Goal: Information Seeking & Learning: Compare options

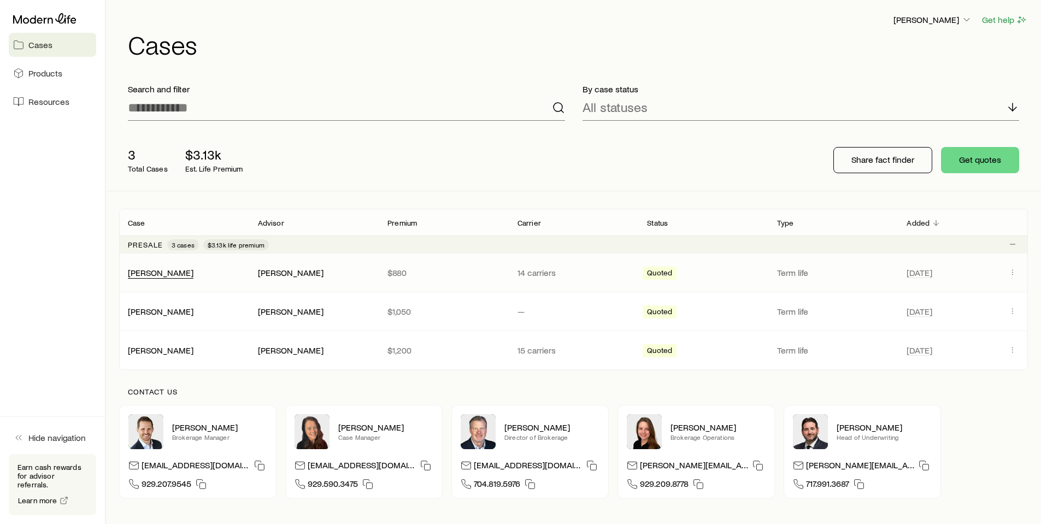
click at [151, 278] on div "[PERSON_NAME]" at bounding box center [161, 272] width 66 height 11
click at [151, 272] on link "[PERSON_NAME]" at bounding box center [161, 272] width 66 height 10
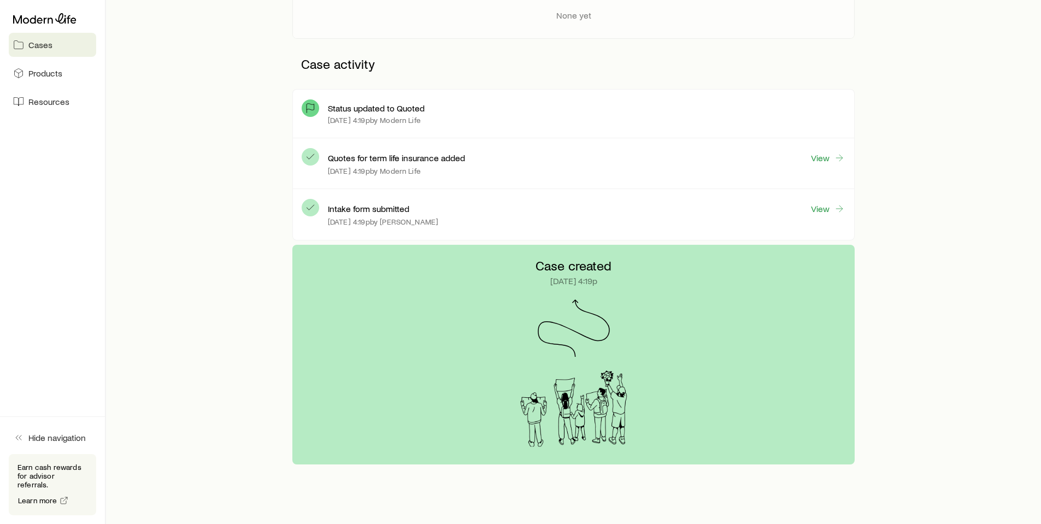
scroll to position [273, 0]
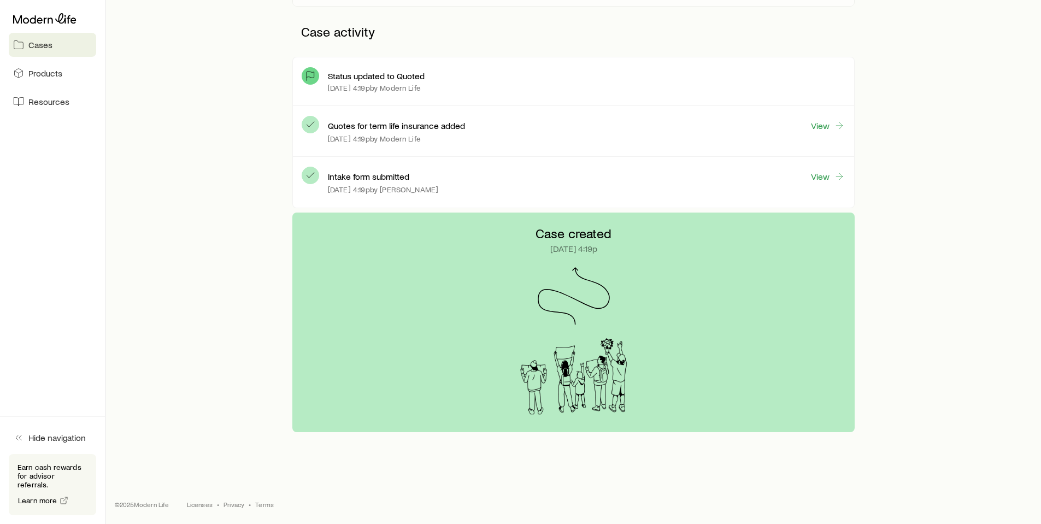
click at [39, 42] on span "Cases" at bounding box center [40, 44] width 24 height 11
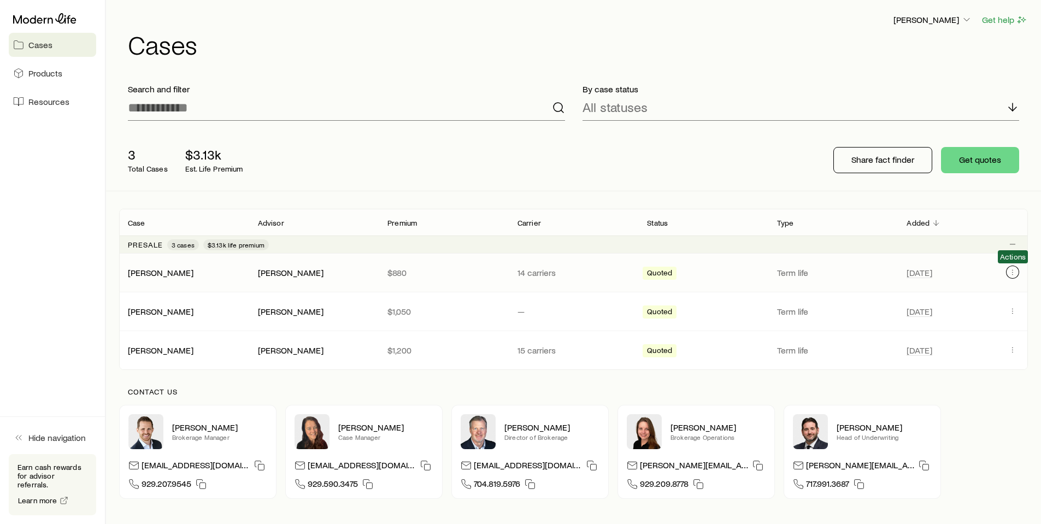
click at [1015, 272] on icon "Client cases" at bounding box center [1012, 272] width 9 height 9
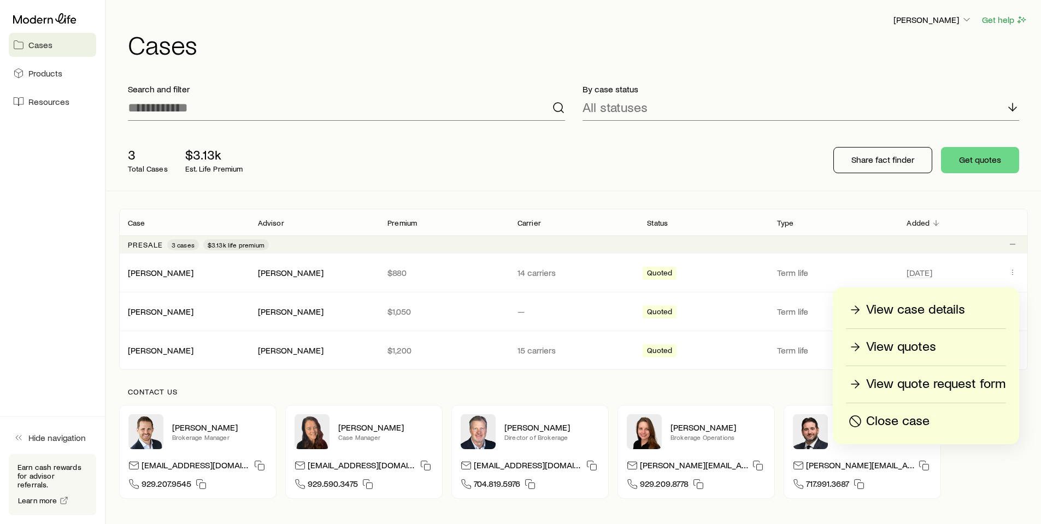
click at [904, 347] on p "View quotes" at bounding box center [901, 346] width 70 height 17
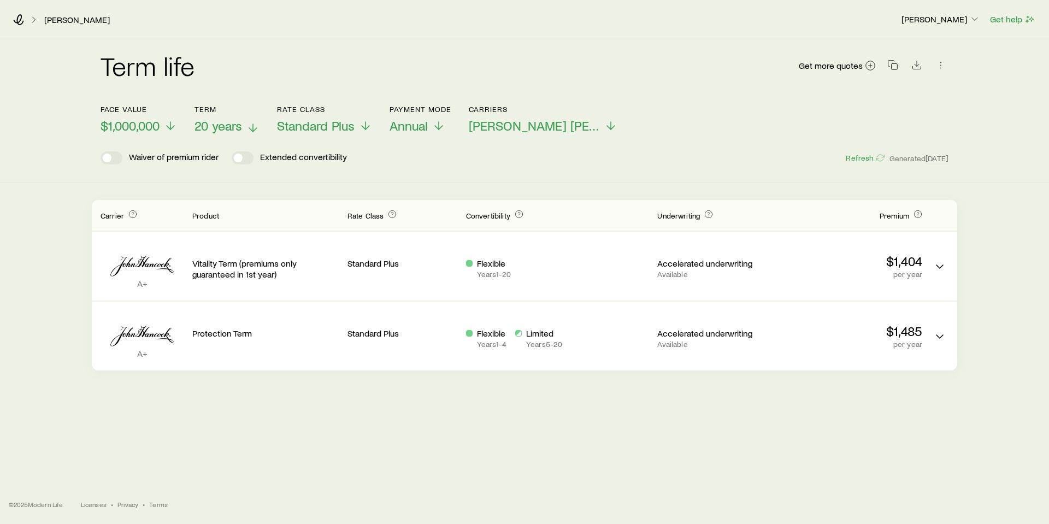
click at [253, 127] on icon at bounding box center [252, 127] width 13 height 13
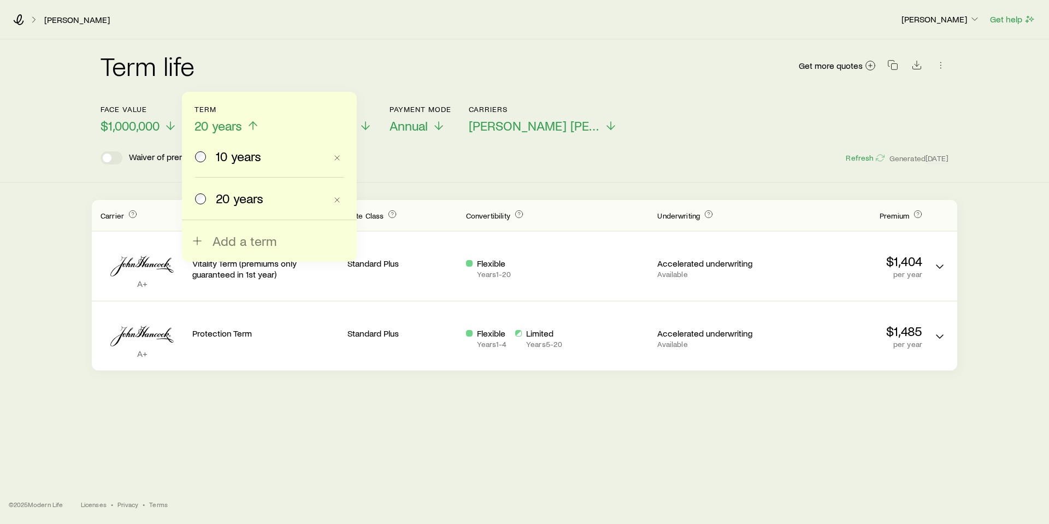
click at [225, 159] on span "10 years" at bounding box center [238, 156] width 45 height 15
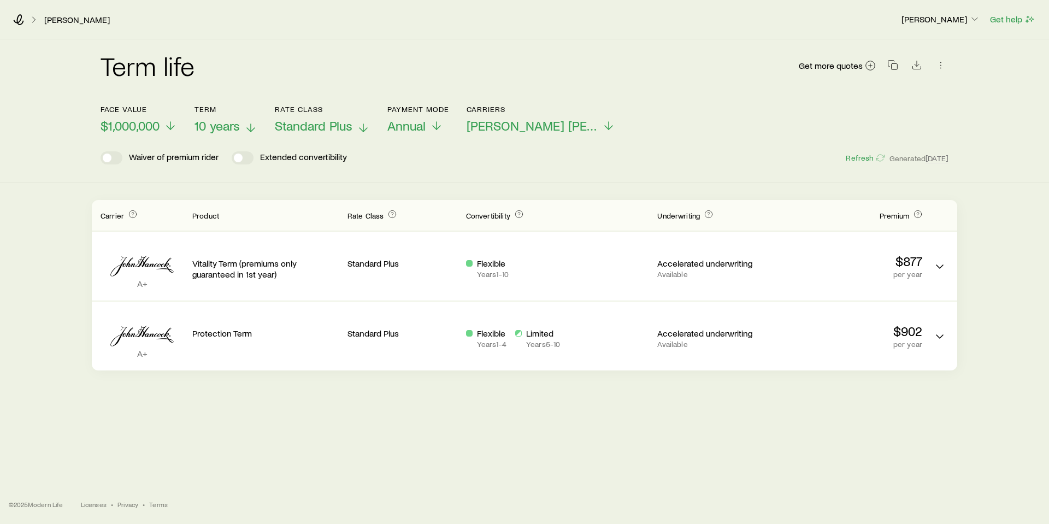
click at [359, 127] on icon at bounding box center [363, 127] width 13 height 13
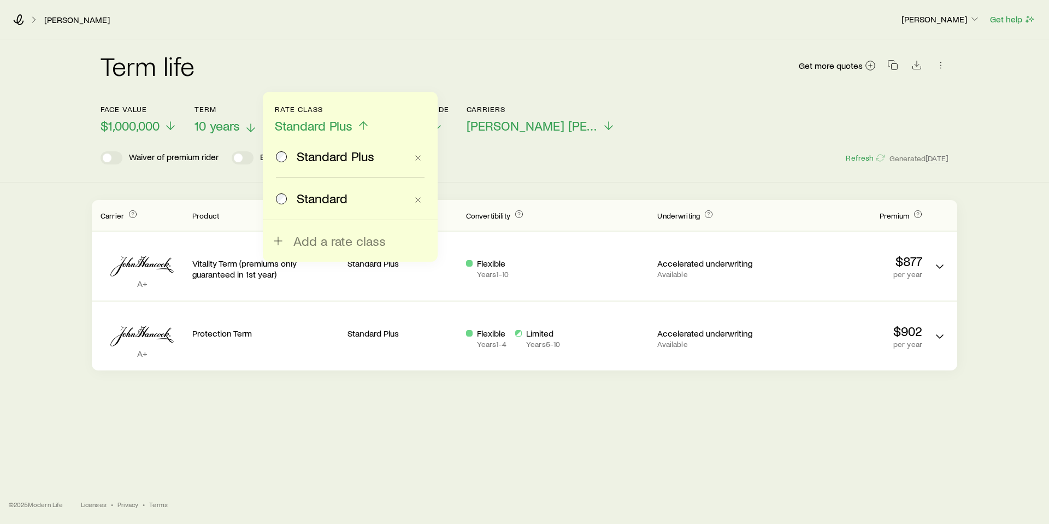
click at [332, 201] on span "Standard" at bounding box center [322, 198] width 51 height 15
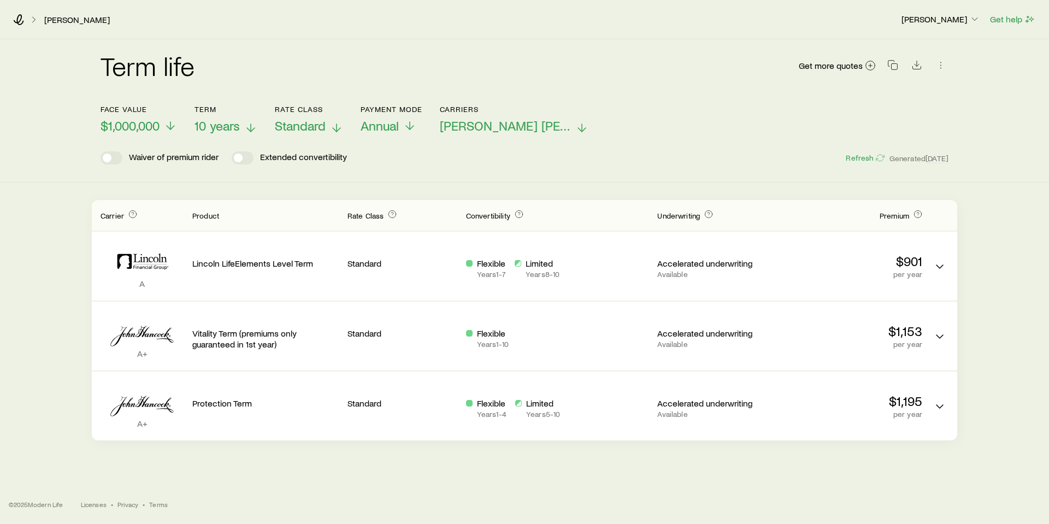
click at [576, 126] on icon at bounding box center [582, 127] width 13 height 13
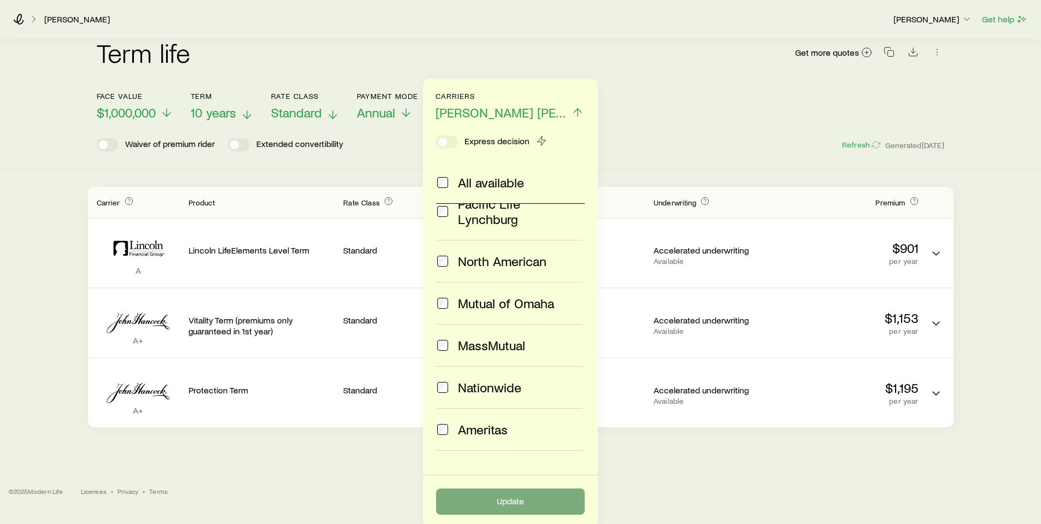
scroll to position [17, 0]
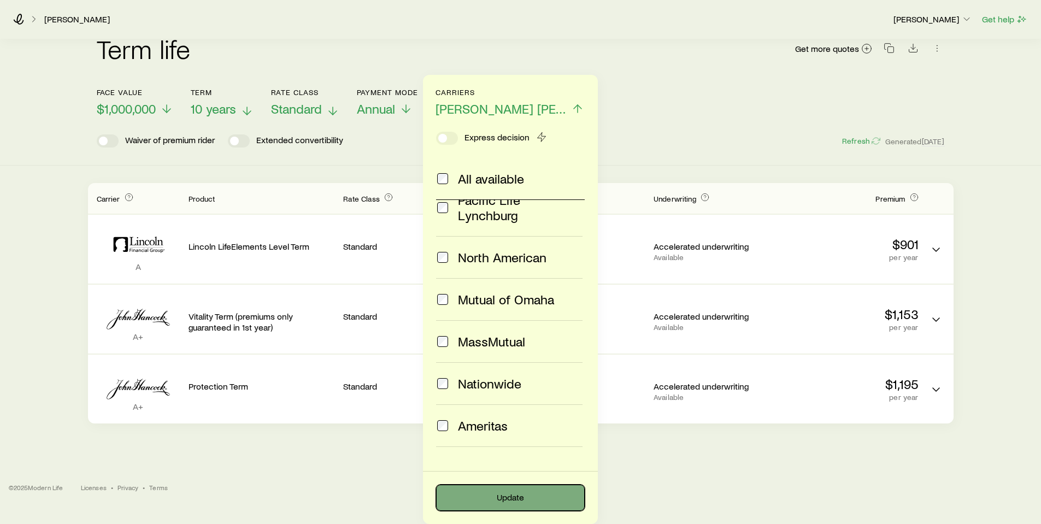
click at [510, 495] on button "Update" at bounding box center [510, 498] width 149 height 26
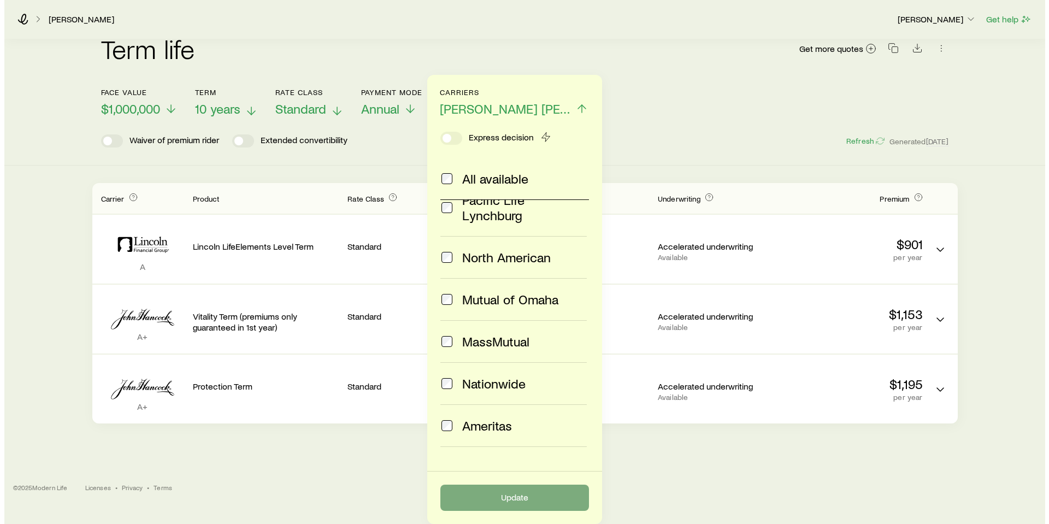
scroll to position [0, 0]
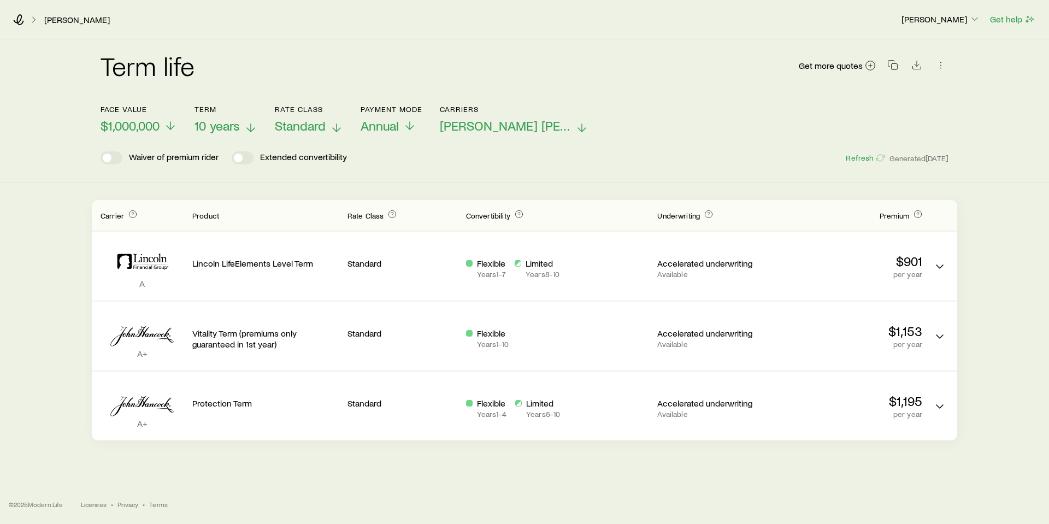
click at [576, 124] on icon at bounding box center [582, 127] width 13 height 13
click at [652, 137] on header "Face value $1,000,000 Term 10 years Rate Class Standard Payment Mode Annual Car…" at bounding box center [525, 135] width 848 height 60
